Goal: Task Accomplishment & Management: Use online tool/utility

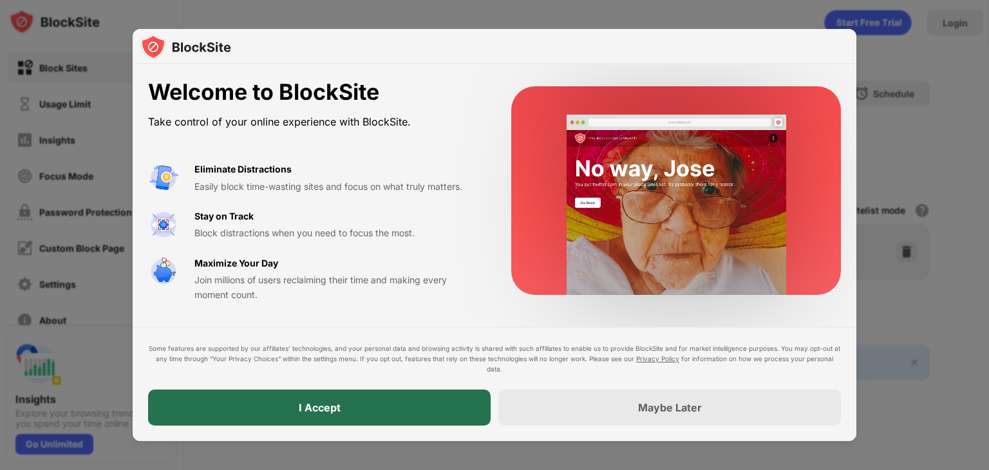
click at [444, 413] on div "I Accept" at bounding box center [319, 408] width 343 height 36
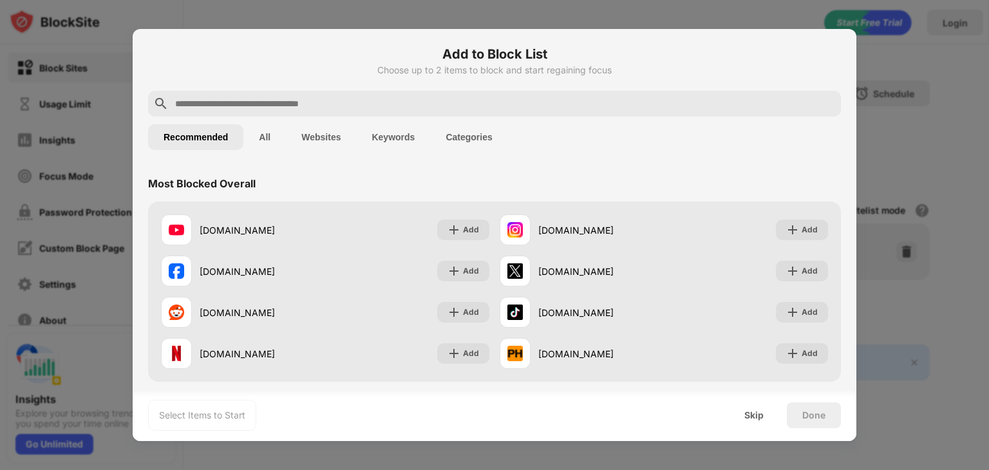
click at [357, 104] on input "text" at bounding box center [505, 103] width 662 height 15
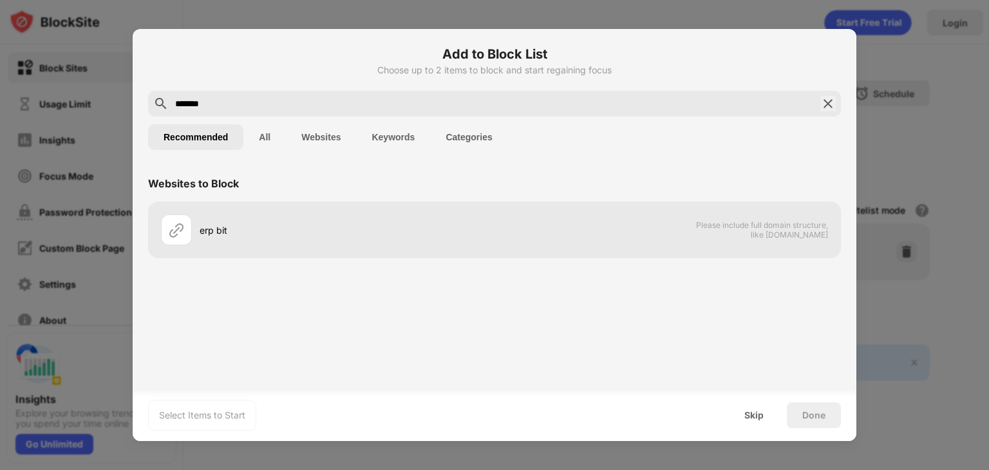
type input "*******"
click at [270, 140] on button "All" at bounding box center [264, 137] width 42 height 26
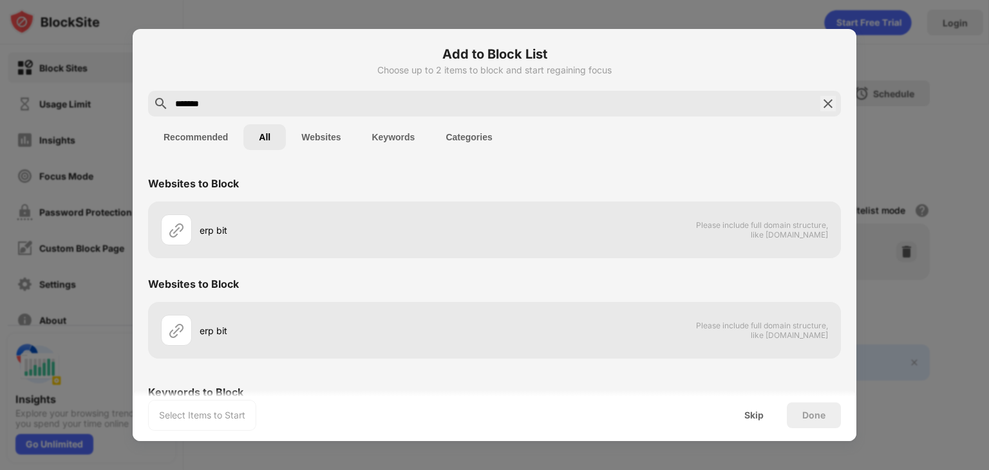
click at [335, 143] on button "Websites" at bounding box center [321, 137] width 70 height 26
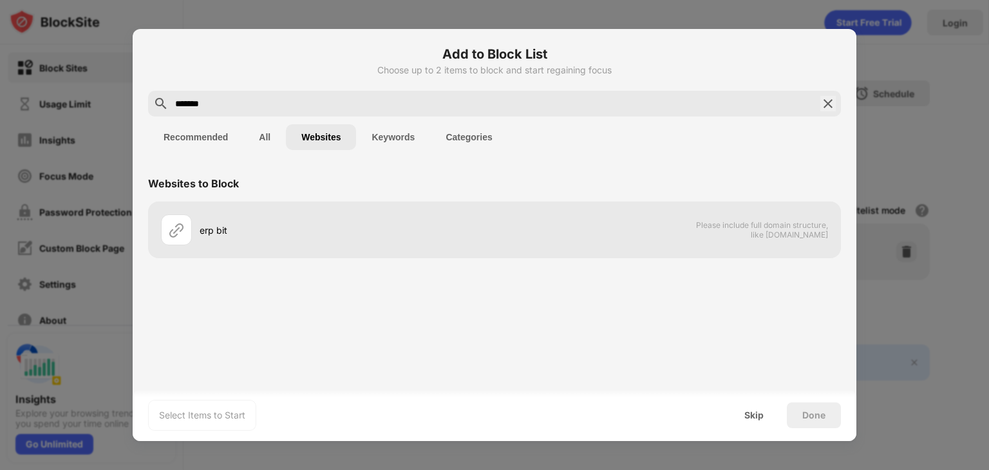
click at [831, 102] on img at bounding box center [827, 103] width 15 height 15
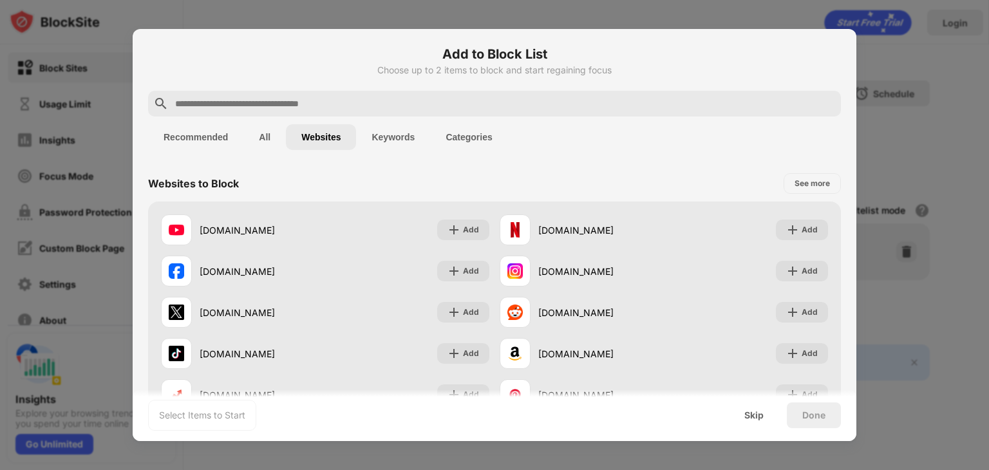
click at [353, 93] on div at bounding box center [494, 104] width 693 height 26
click at [355, 102] on input "text" at bounding box center [505, 103] width 662 height 15
paste input "**********"
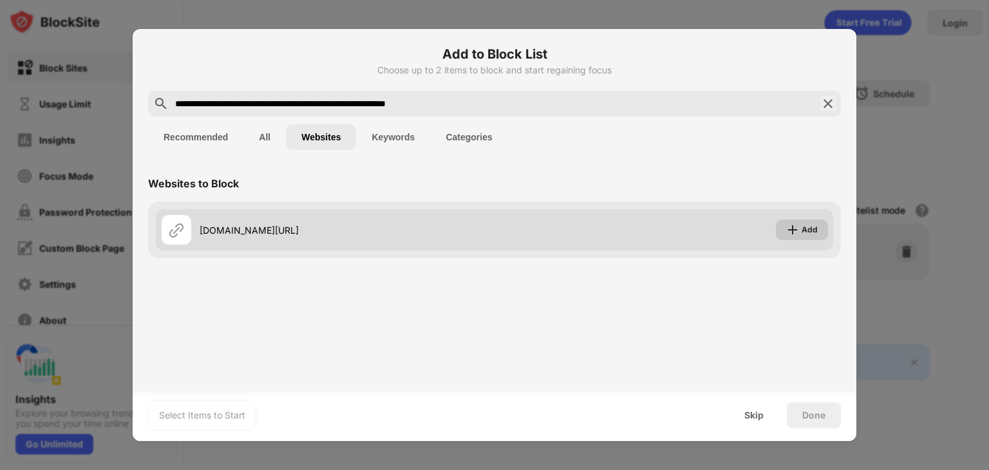
type input "**********"
click at [803, 232] on div "Add" at bounding box center [810, 229] width 16 height 13
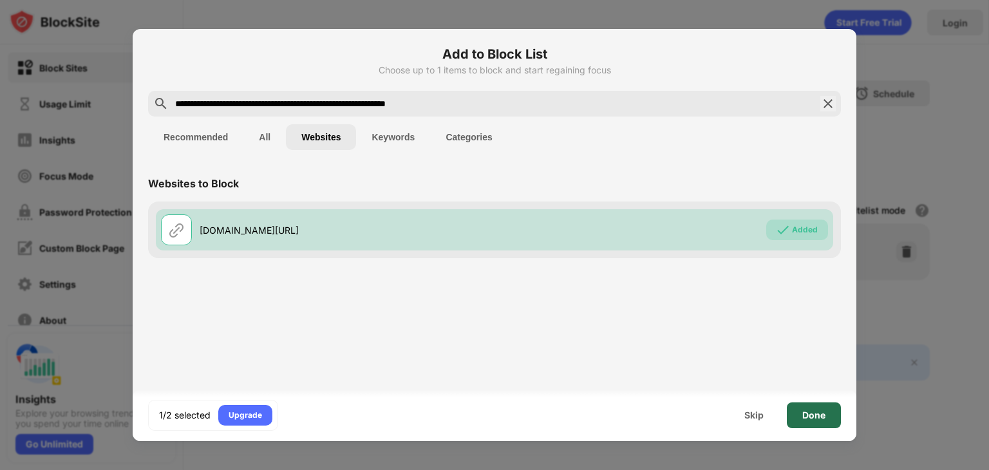
click at [829, 415] on div "Done" at bounding box center [814, 415] width 54 height 26
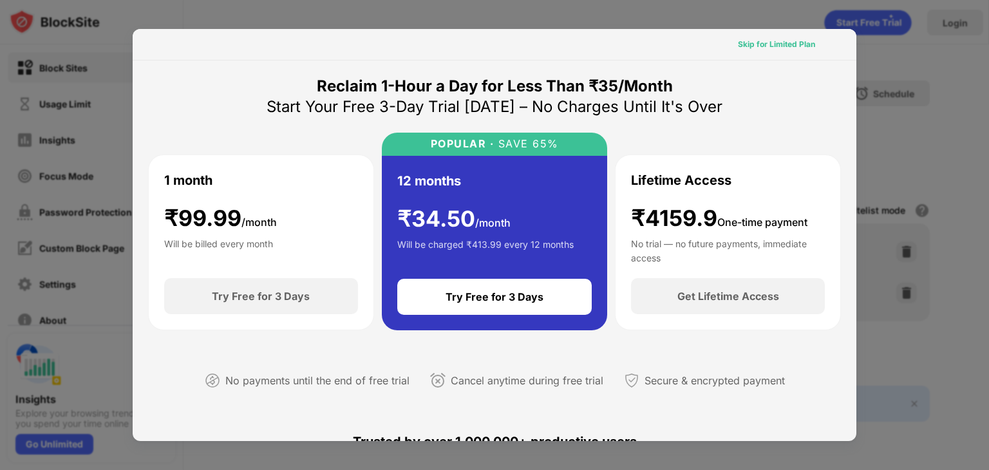
click at [774, 46] on div "Skip for Limited Plan" at bounding box center [776, 44] width 77 height 13
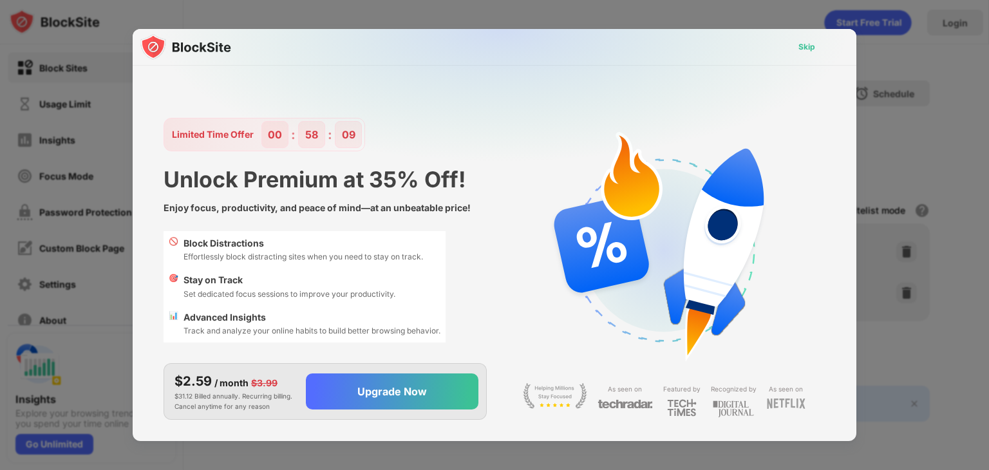
click at [803, 42] on div "Skip" at bounding box center [806, 47] width 17 height 13
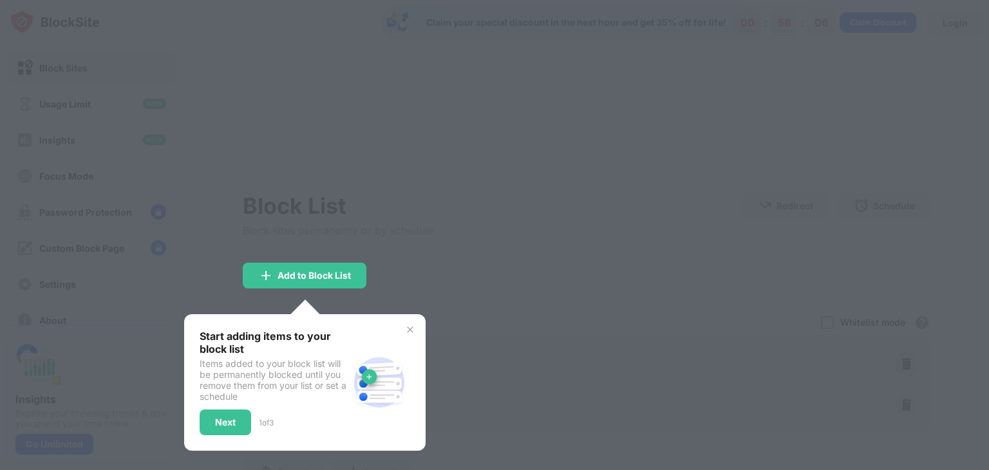
click at [243, 301] on div "Block List Block sites permanently or by schedule Redirect Choose a site to be …" at bounding box center [586, 306] width 687 height 453
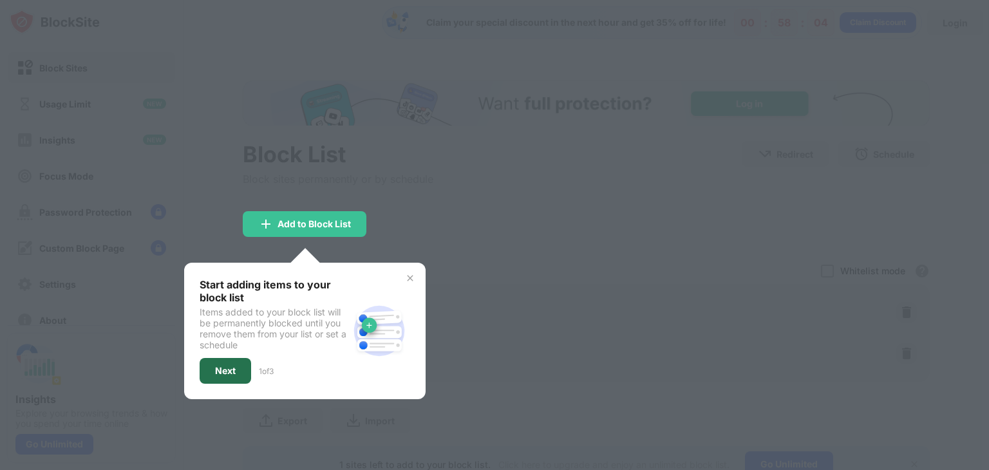
click at [237, 366] on div "Next" at bounding box center [226, 371] width 52 height 26
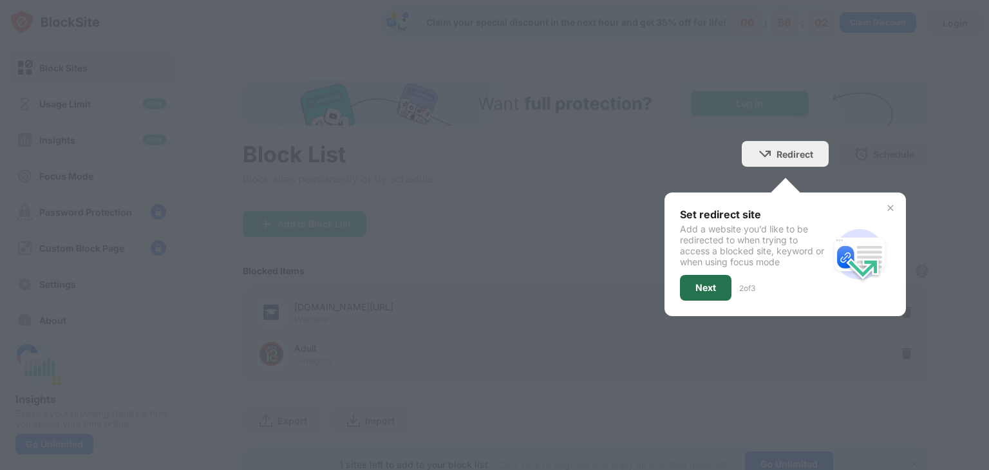
click at [705, 285] on div "Next" at bounding box center [705, 288] width 21 height 10
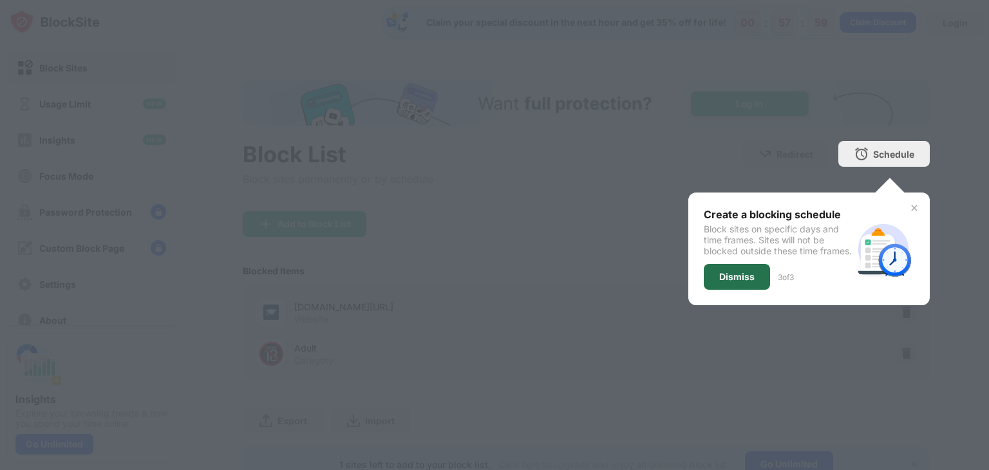
click at [731, 282] on div "Dismiss" at bounding box center [736, 277] width 35 height 10
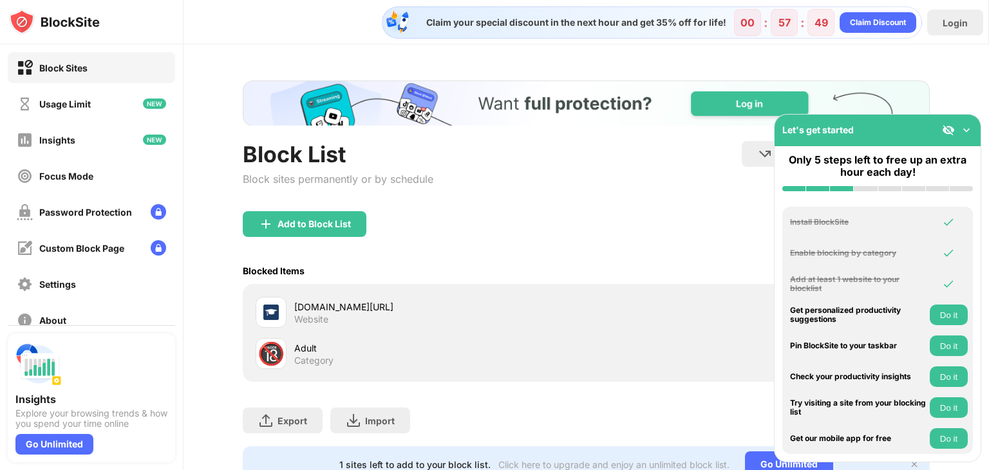
click at [970, 130] on img at bounding box center [966, 130] width 13 height 13
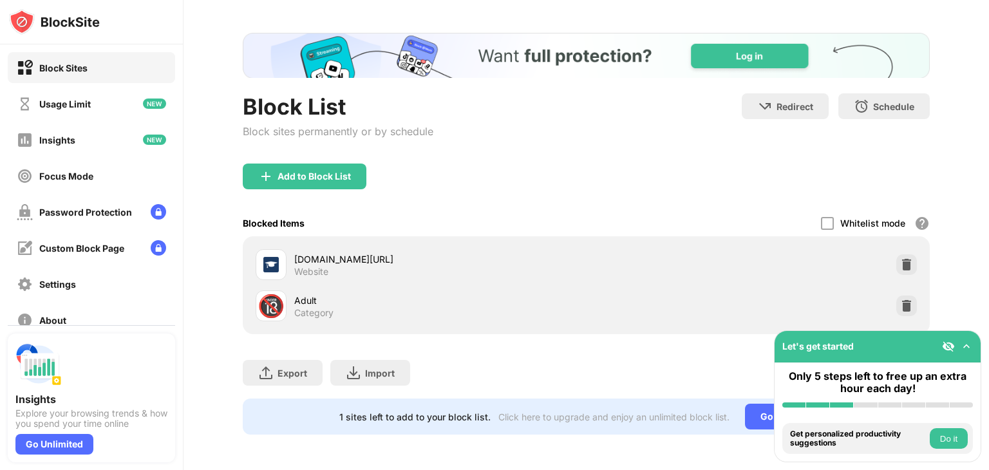
scroll to position [57, 0]
